Goal: Information Seeking & Learning: Learn about a topic

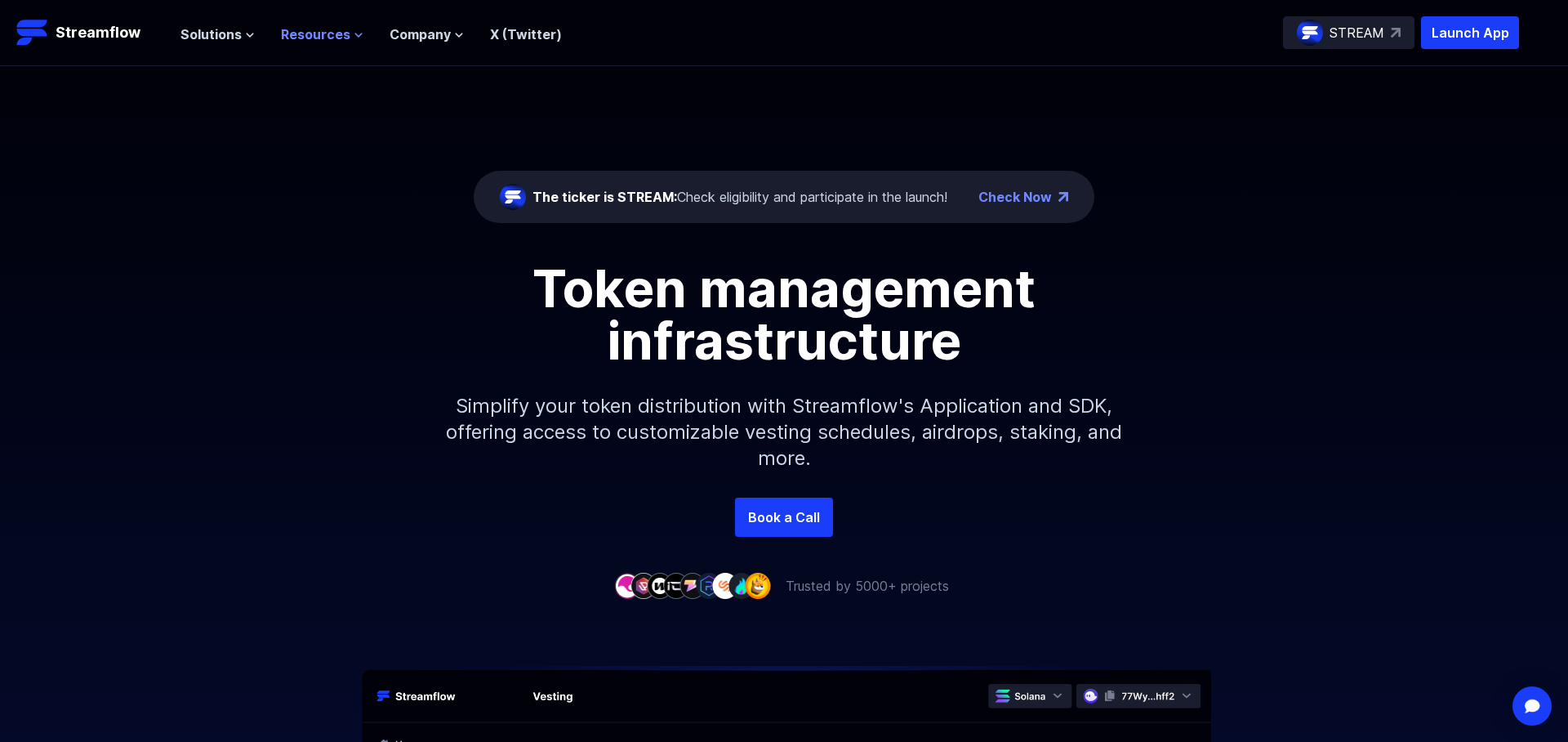
click at [334, 31] on span "Resources" at bounding box center [315, 34] width 69 height 20
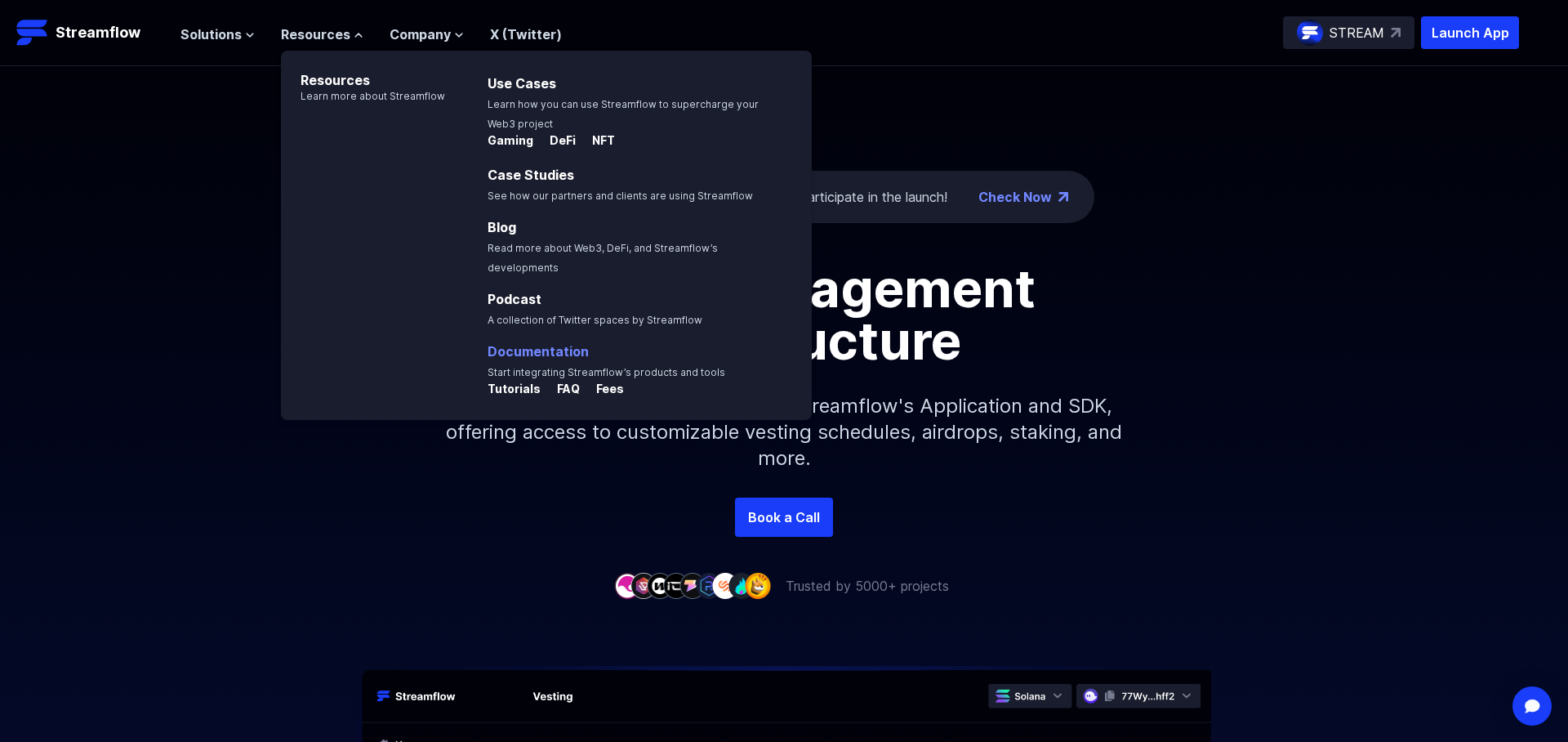
click at [509, 343] on link "Documentation" at bounding box center [538, 351] width 102 height 16
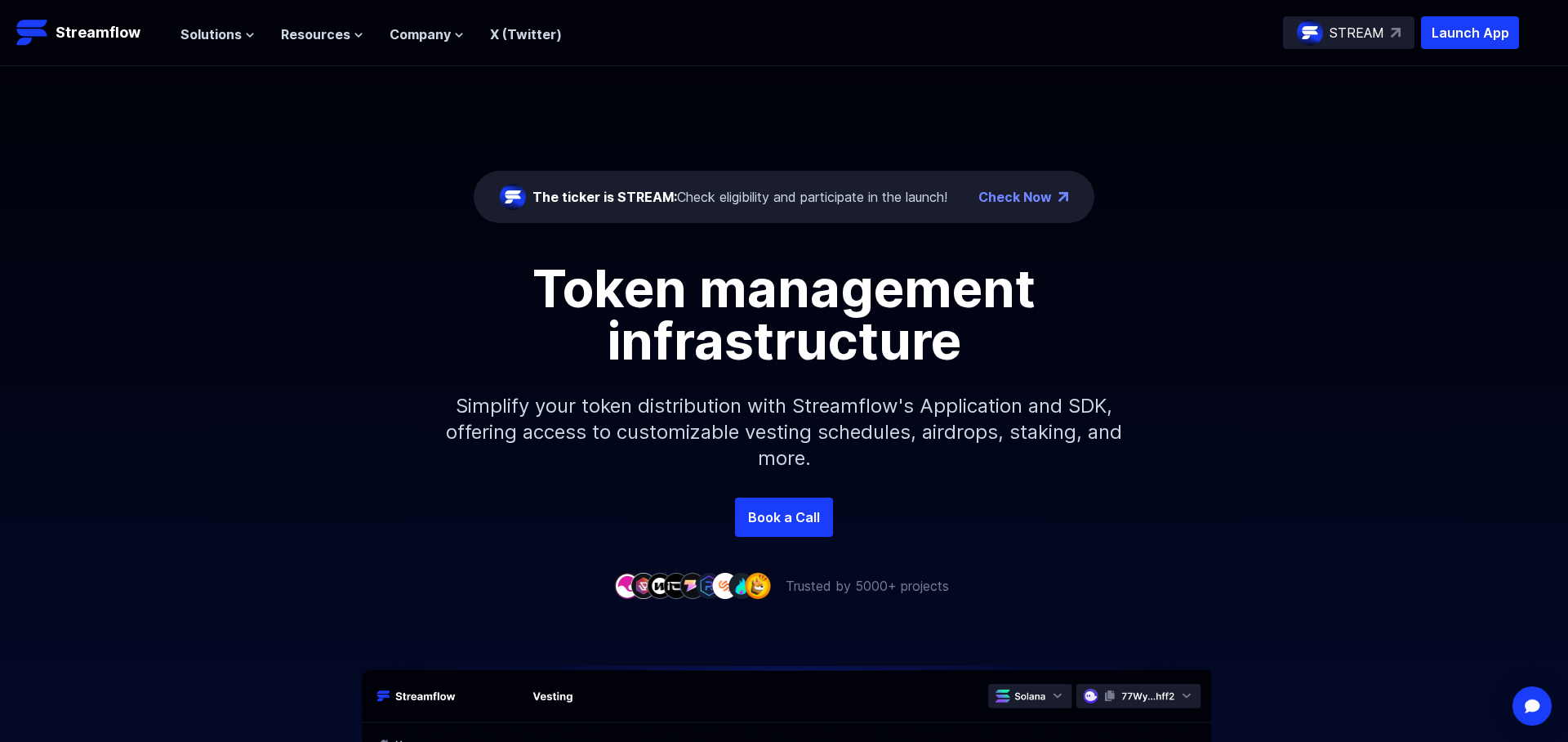
click at [405, 263] on div "Token management infrastructure" at bounding box center [784, 315] width 931 height 105
click at [224, 35] on span "Solutions" at bounding box center [211, 34] width 61 height 20
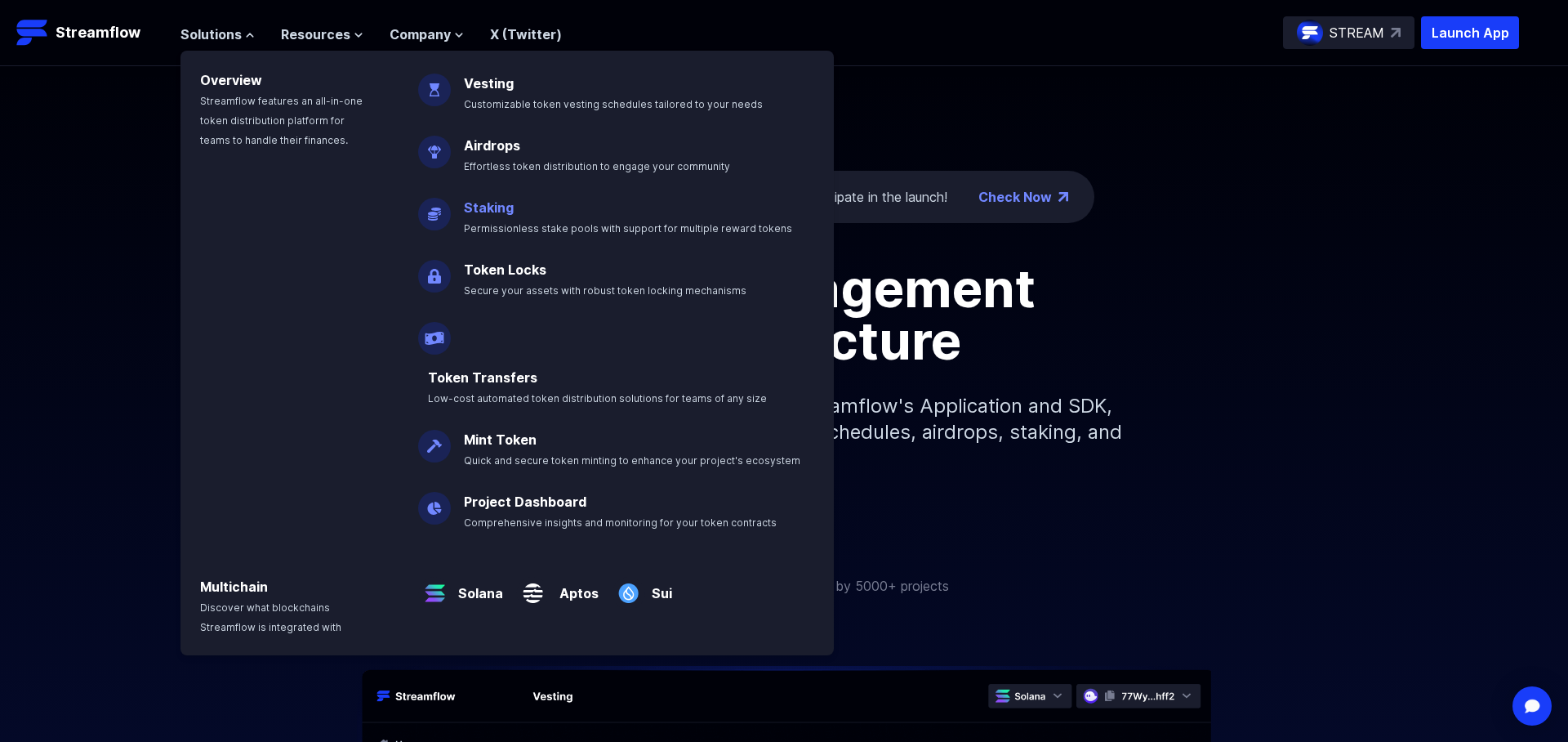
click at [488, 229] on span "Permissionless stake pools with support for multiple reward tokens" at bounding box center [628, 228] width 328 height 12
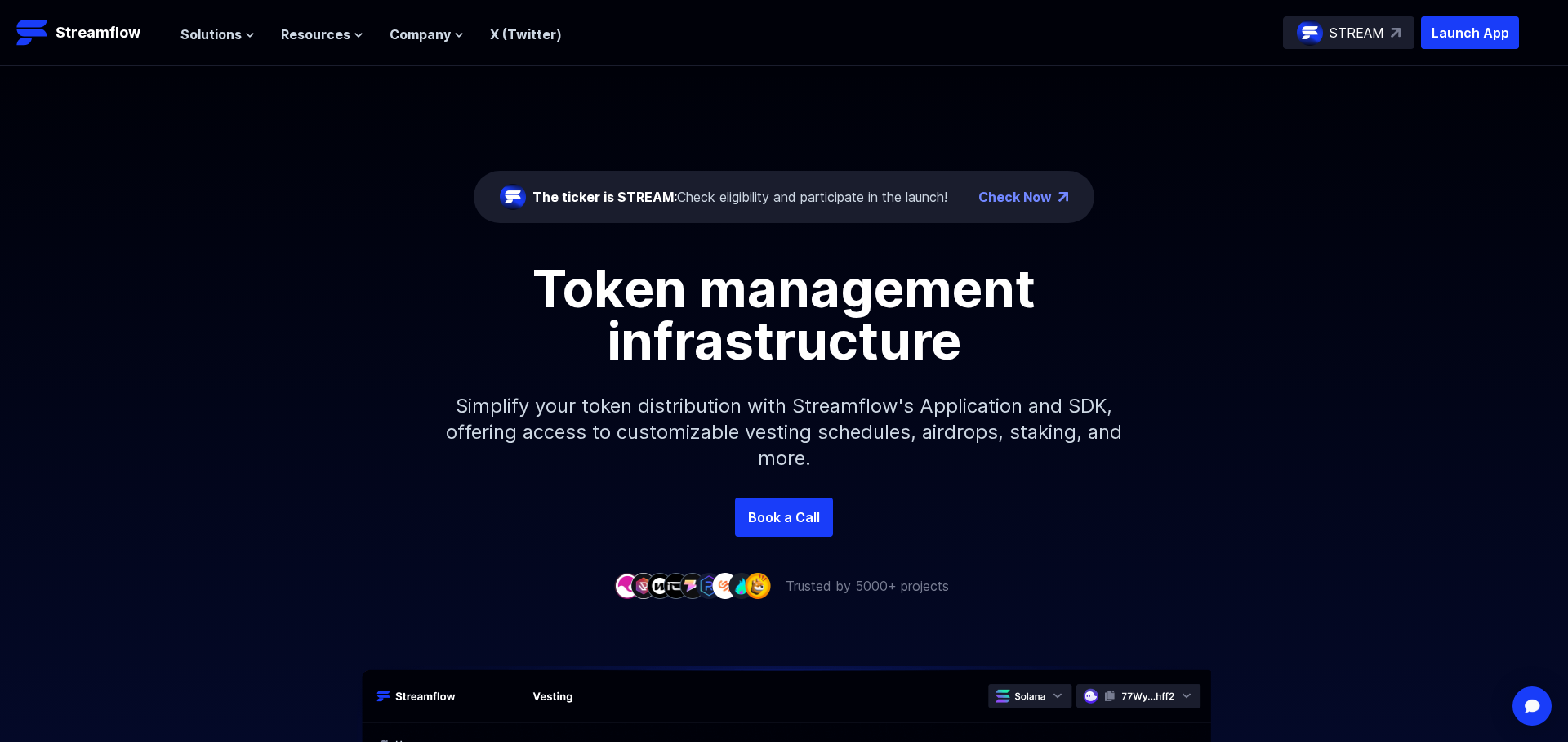
click at [385, 325] on div "Token management infrastructure" at bounding box center [784, 315] width 931 height 105
click at [239, 36] on span "Solutions" at bounding box center [211, 34] width 61 height 20
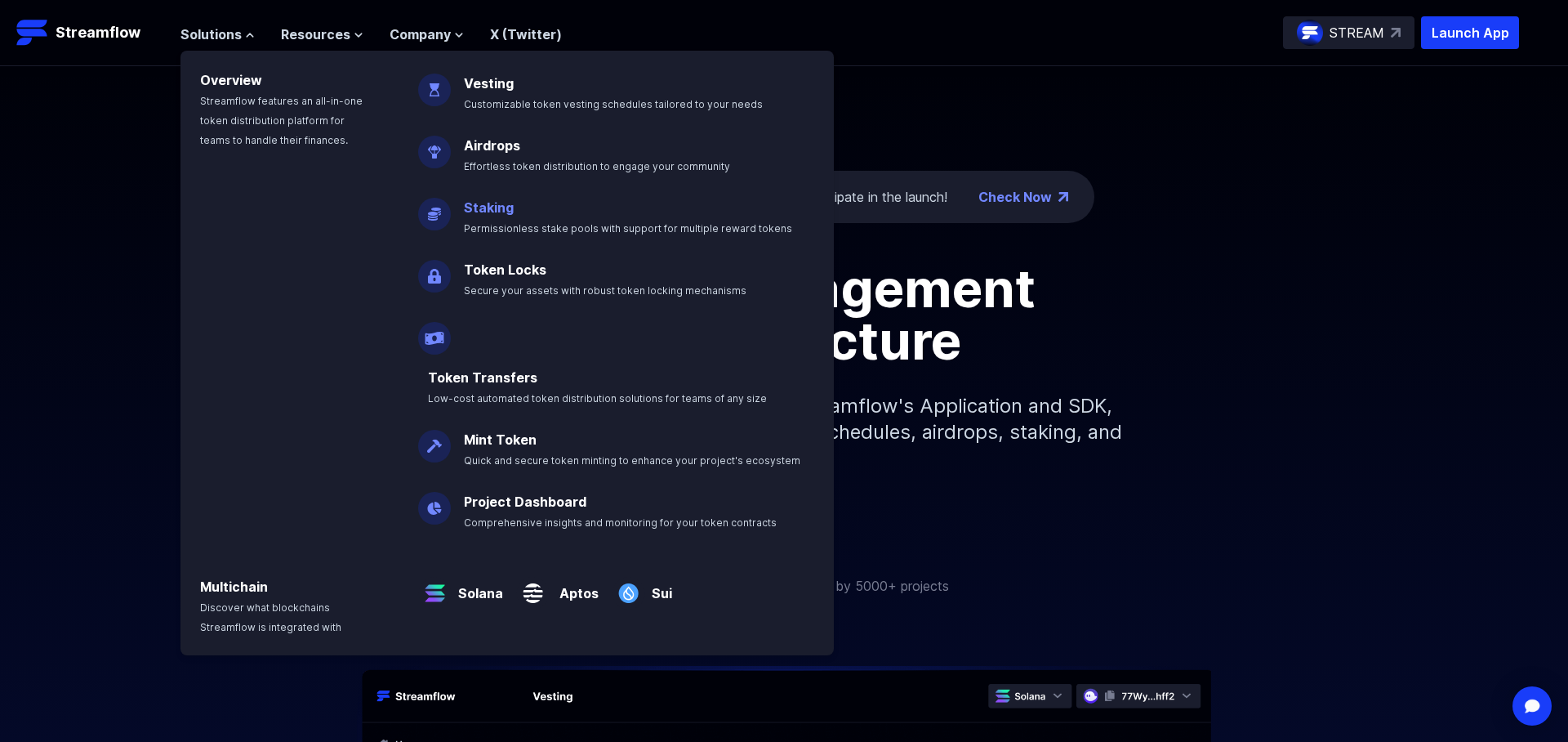
click at [473, 209] on link "Staking" at bounding box center [489, 207] width 49 height 16
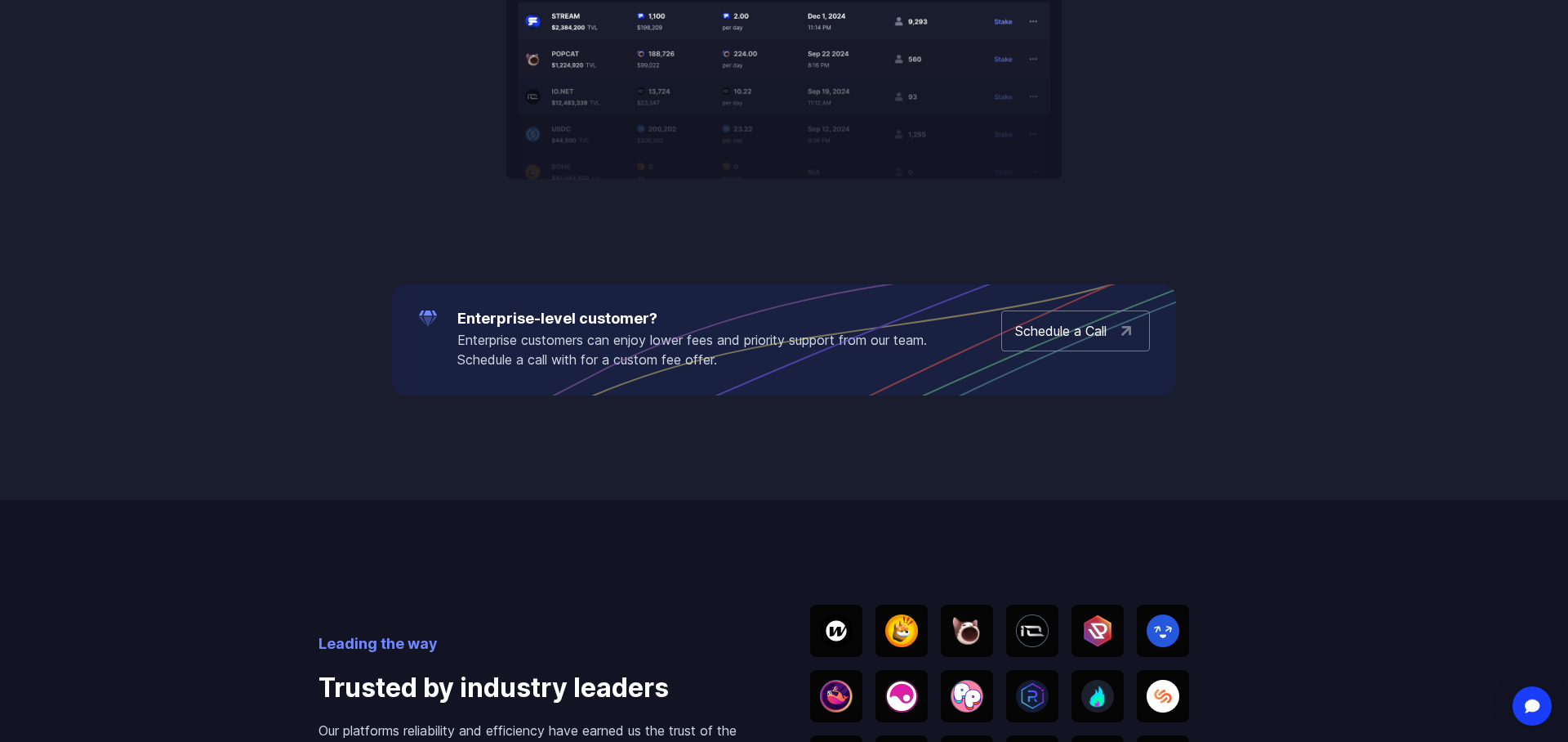
scroll to position [2039, 0]
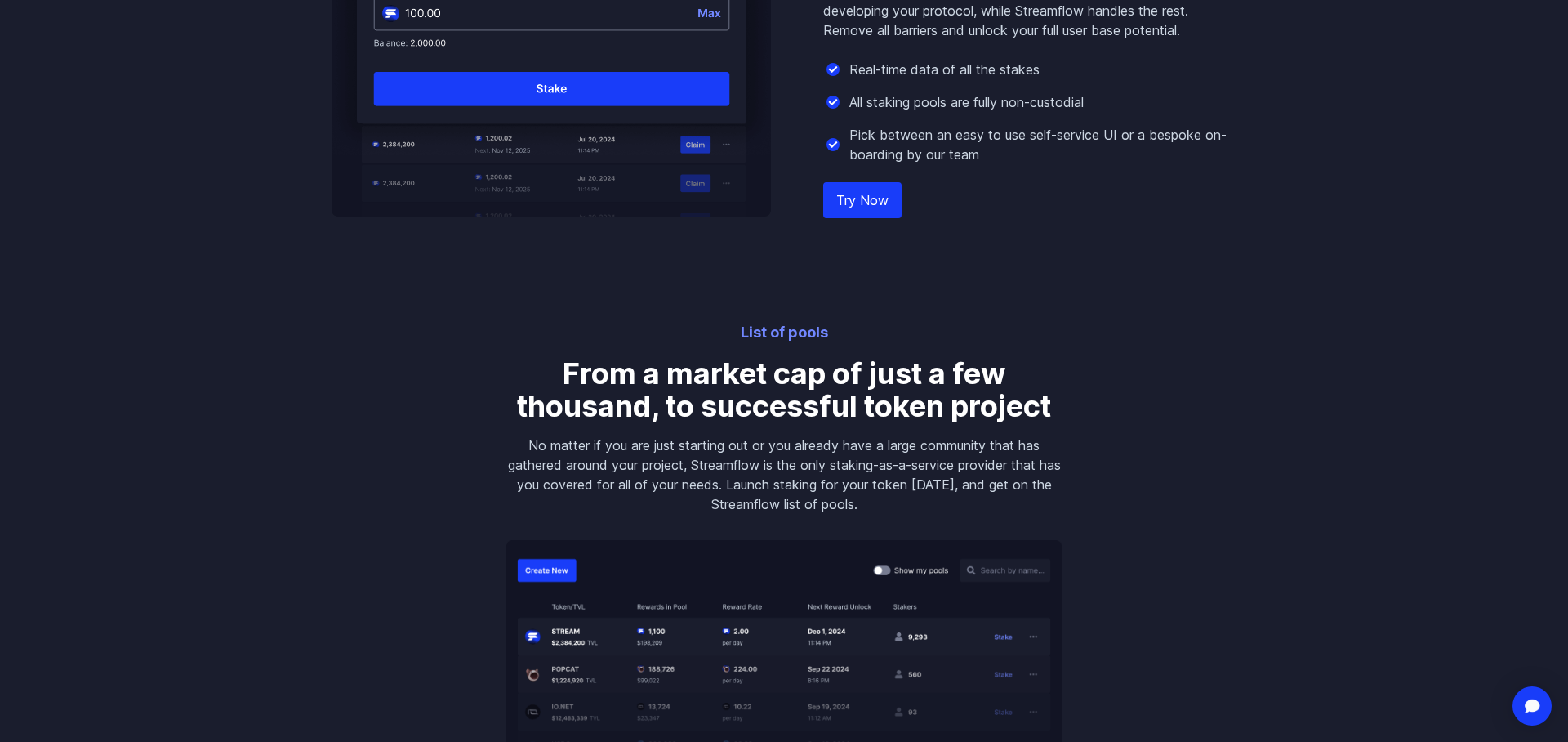
click at [842, 211] on link "Try Now" at bounding box center [862, 201] width 78 height 36
